Goal: Task Accomplishment & Management: Manage account settings

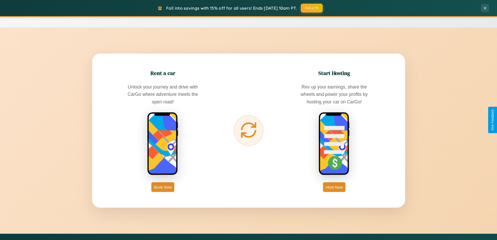
scroll to position [1003, 0]
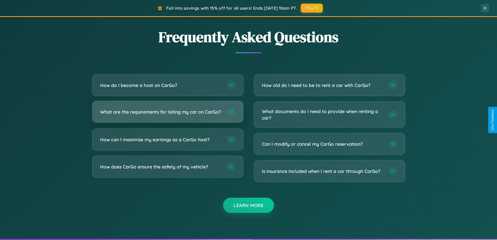
click at [167, 114] on h3 "What are the requirements for listing my car on CarGo?" at bounding box center [161, 111] width 122 height 7
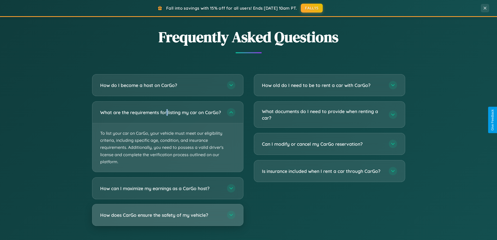
click at [167, 218] on h3 "How does CarGo ensure the safety of my vehicle?" at bounding box center [161, 214] width 122 height 7
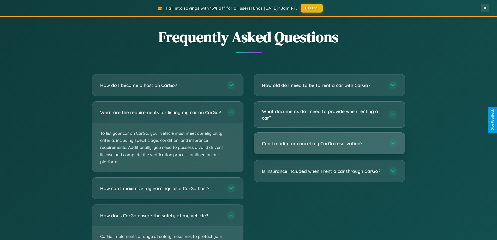
click at [329, 143] on h3 "Can I modify or cancel my CarGo reservation?" at bounding box center [323, 143] width 122 height 7
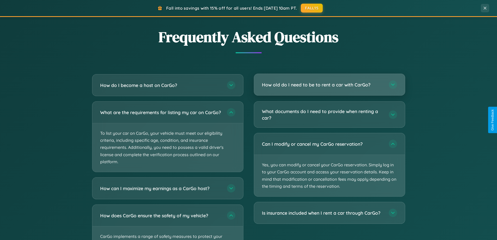
click at [329, 85] on h3 "How old do I need to be to rent a car with CarGo?" at bounding box center [323, 84] width 122 height 7
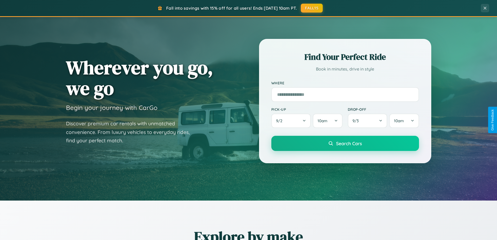
scroll to position [0, 0]
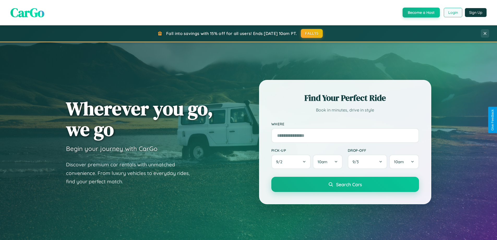
click at [452, 13] on button "Login" at bounding box center [453, 12] width 19 height 9
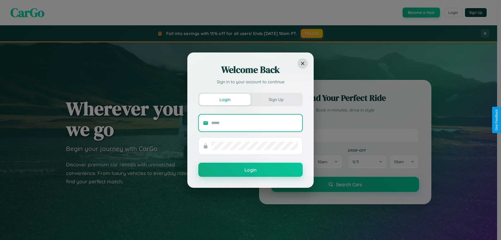
click at [255, 123] on input "text" at bounding box center [254, 123] width 87 height 8
type input "**********"
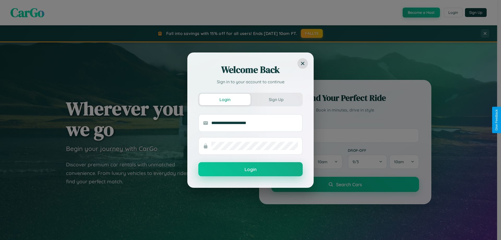
click at [250, 169] on button "Login" at bounding box center [250, 169] width 104 height 14
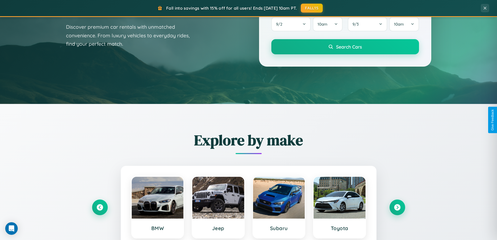
scroll to position [359, 0]
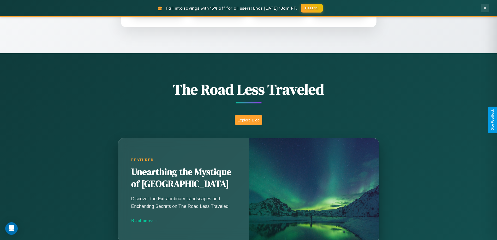
click at [248, 120] on button "Explore Blog" at bounding box center [248, 120] width 27 height 10
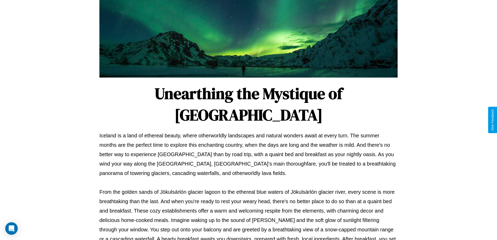
scroll to position [169, 0]
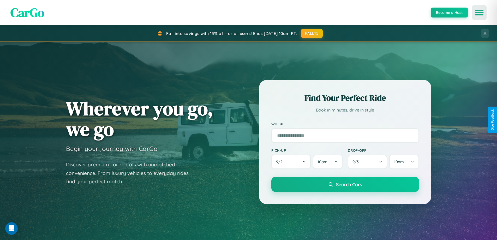
click at [479, 13] on icon "Open menu" at bounding box center [479, 12] width 8 height 5
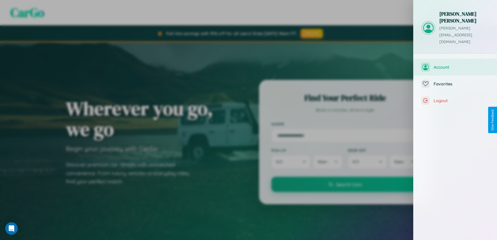
click at [455, 64] on span "Account" at bounding box center [461, 66] width 56 height 5
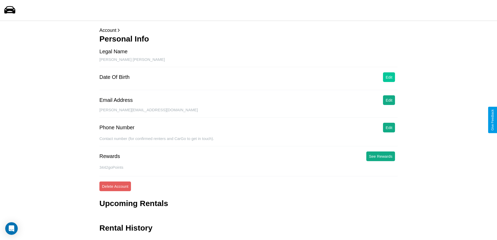
click at [389, 77] on button "Edit" at bounding box center [389, 77] width 12 height 10
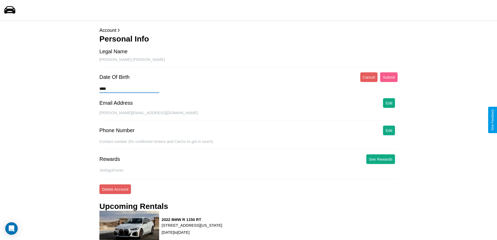
type input "*****"
